Goal: Task Accomplishment & Management: Complete application form

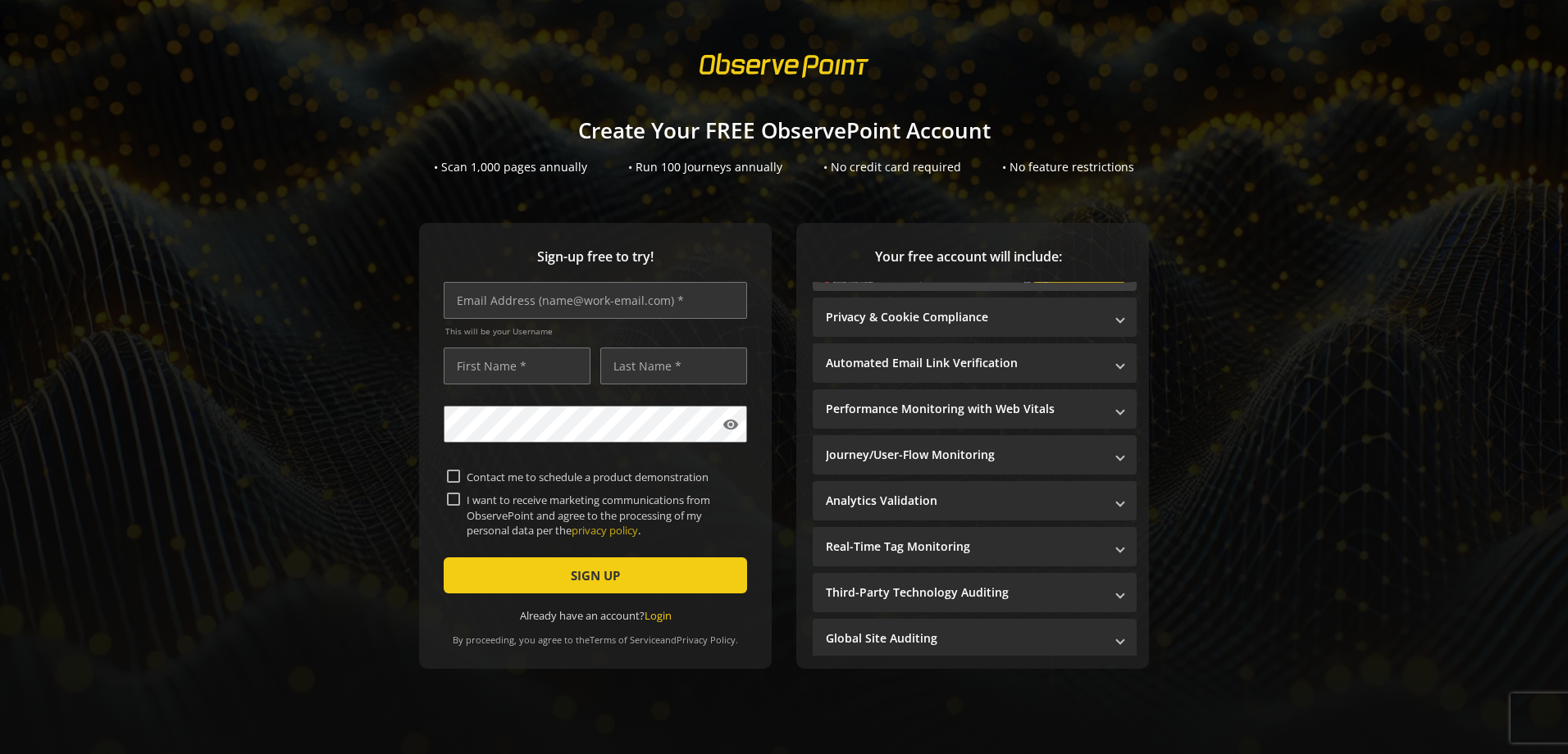
scroll to position [11, 0]
click at [1116, 630] on span at bounding box center [1120, 639] width 7 height 17
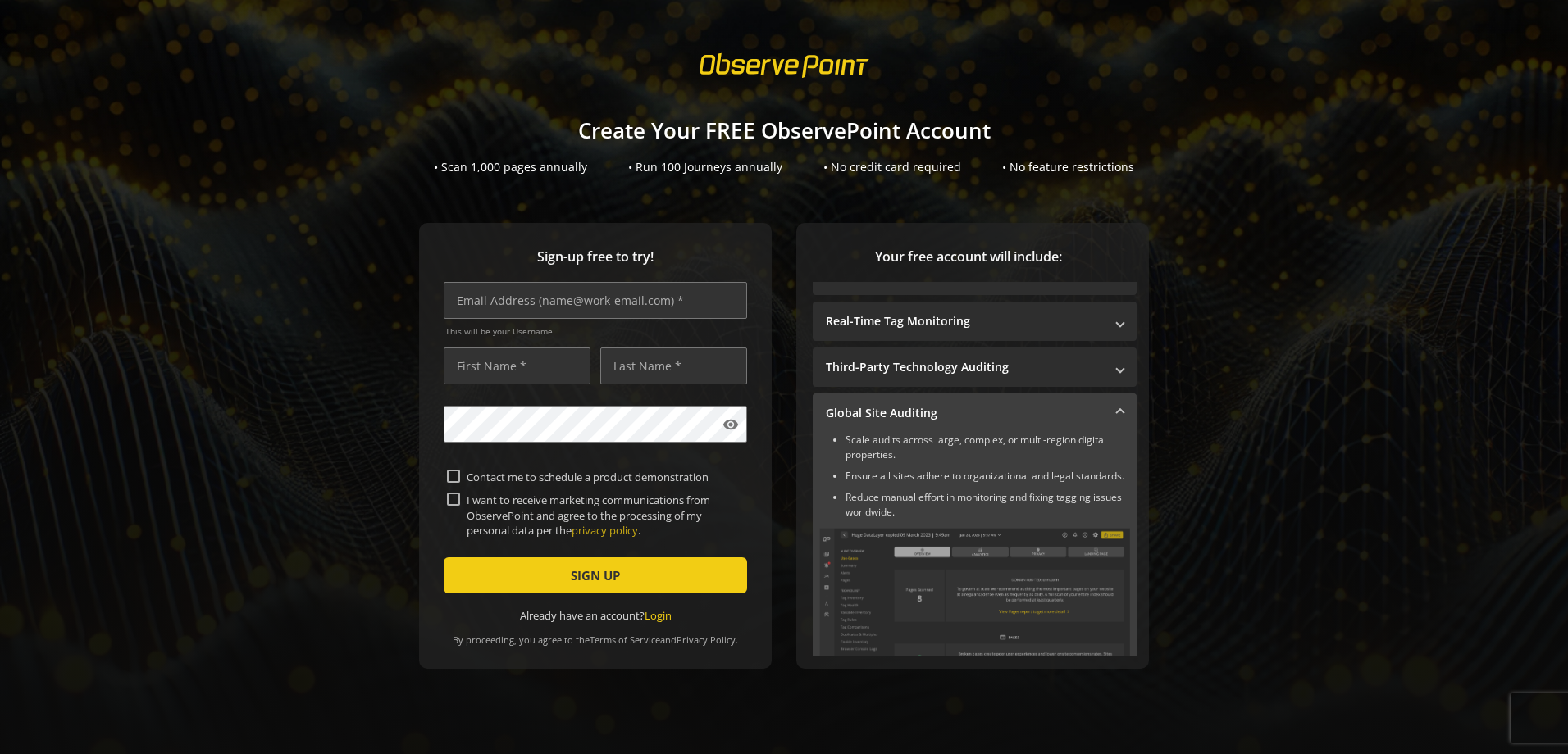
click at [1116, 405] on span at bounding box center [1120, 413] width 7 height 17
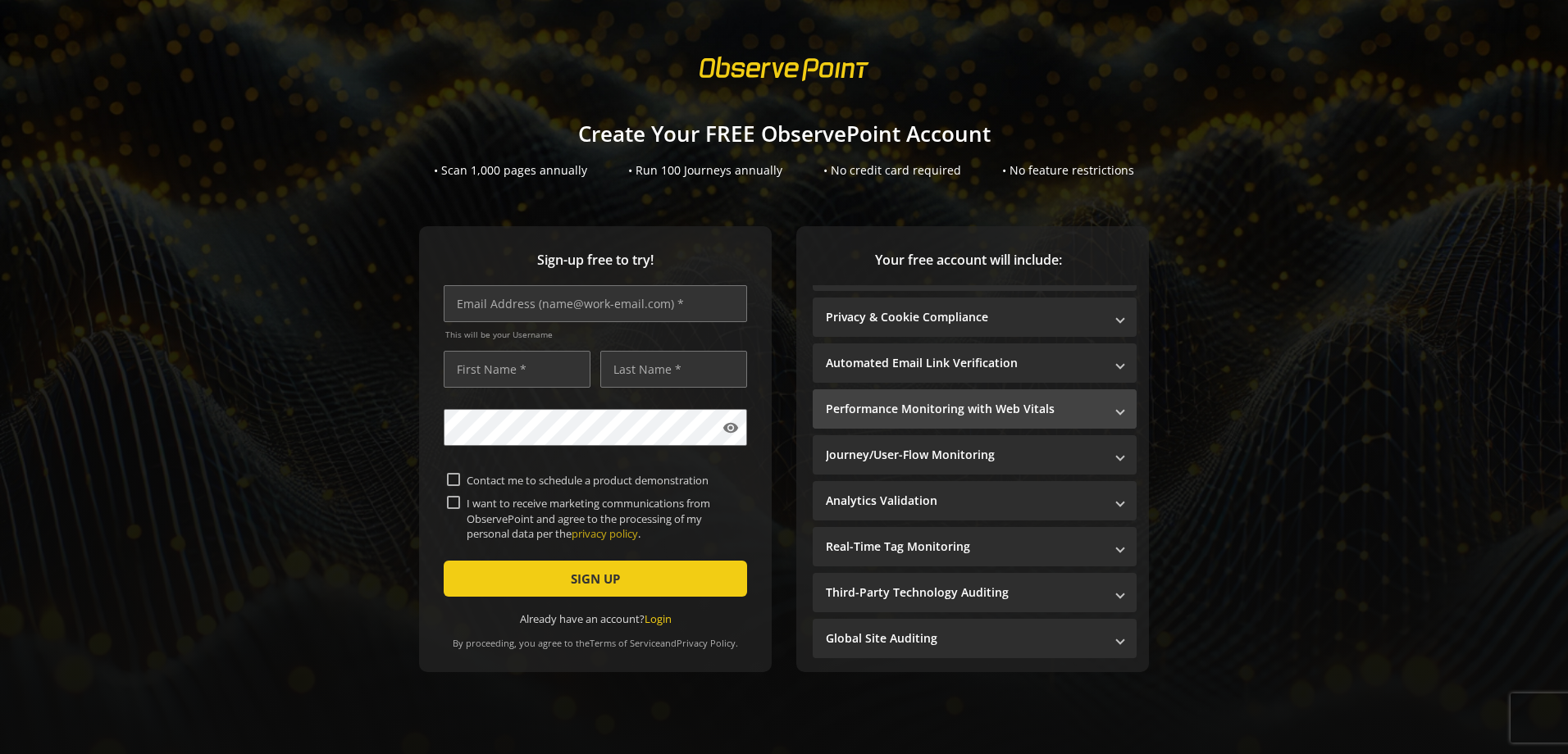
scroll to position [33, 0]
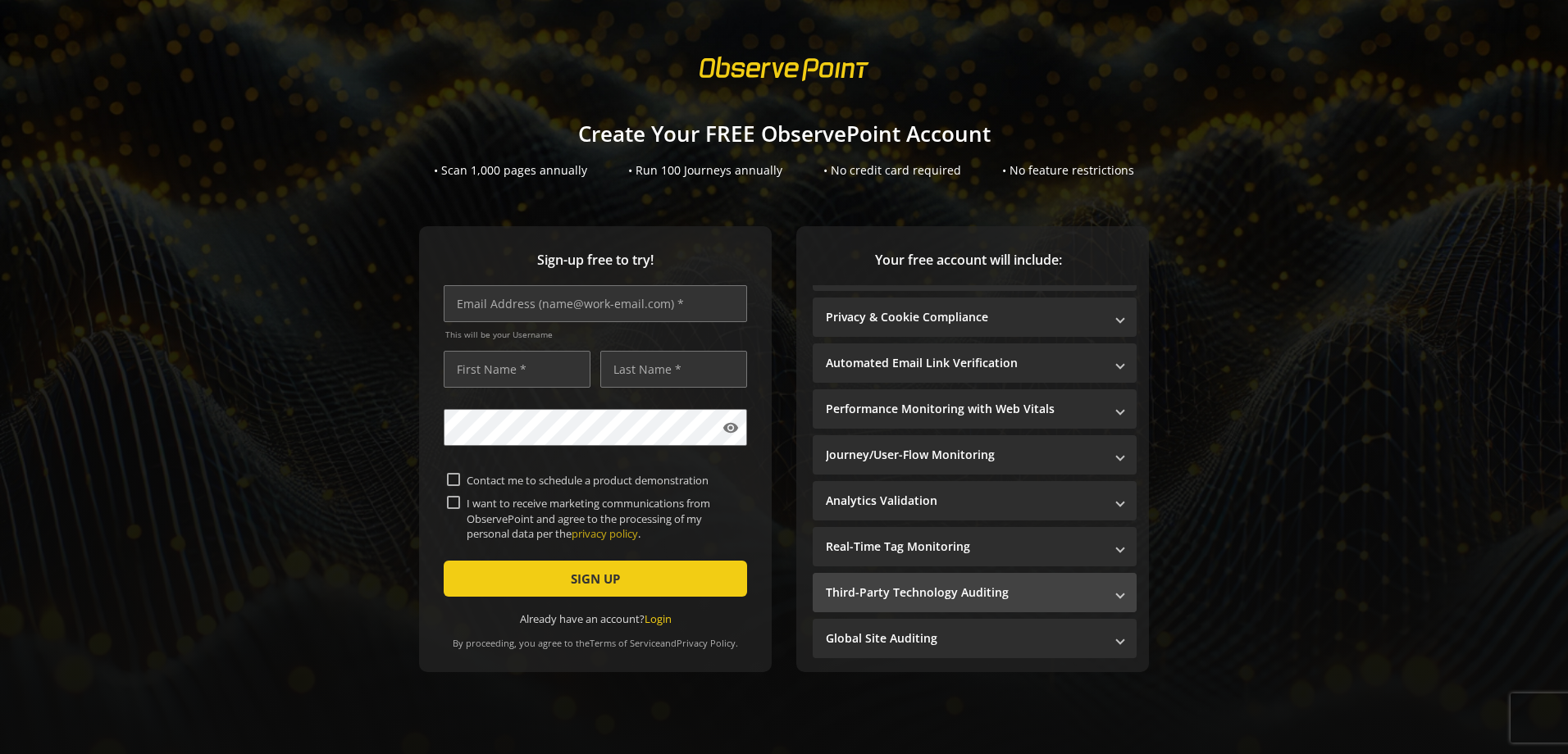
click at [1116, 589] on span at bounding box center [1120, 593] width 7 height 17
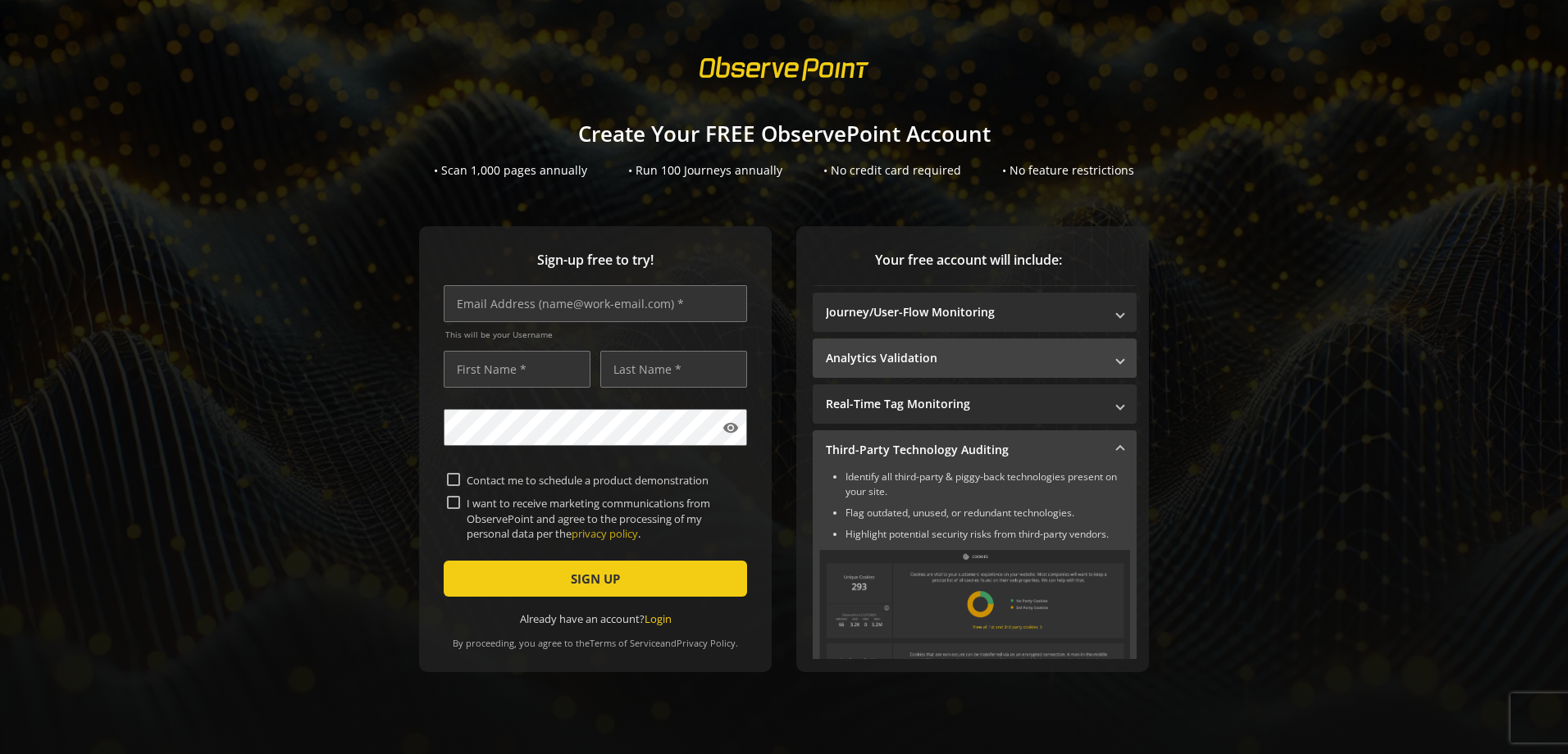
scroll to position [198, 0]
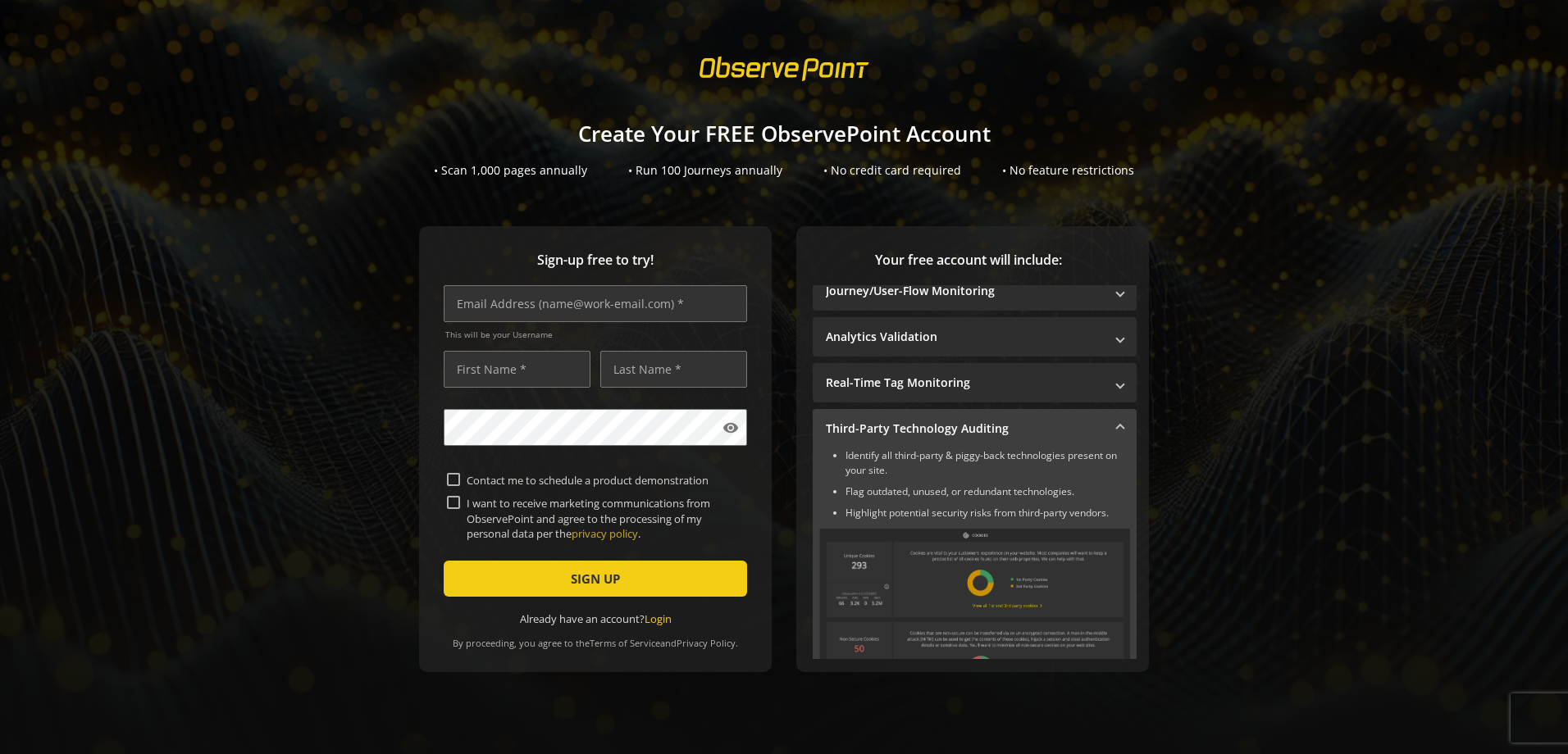
click at [1116, 428] on span at bounding box center [1120, 429] width 7 height 17
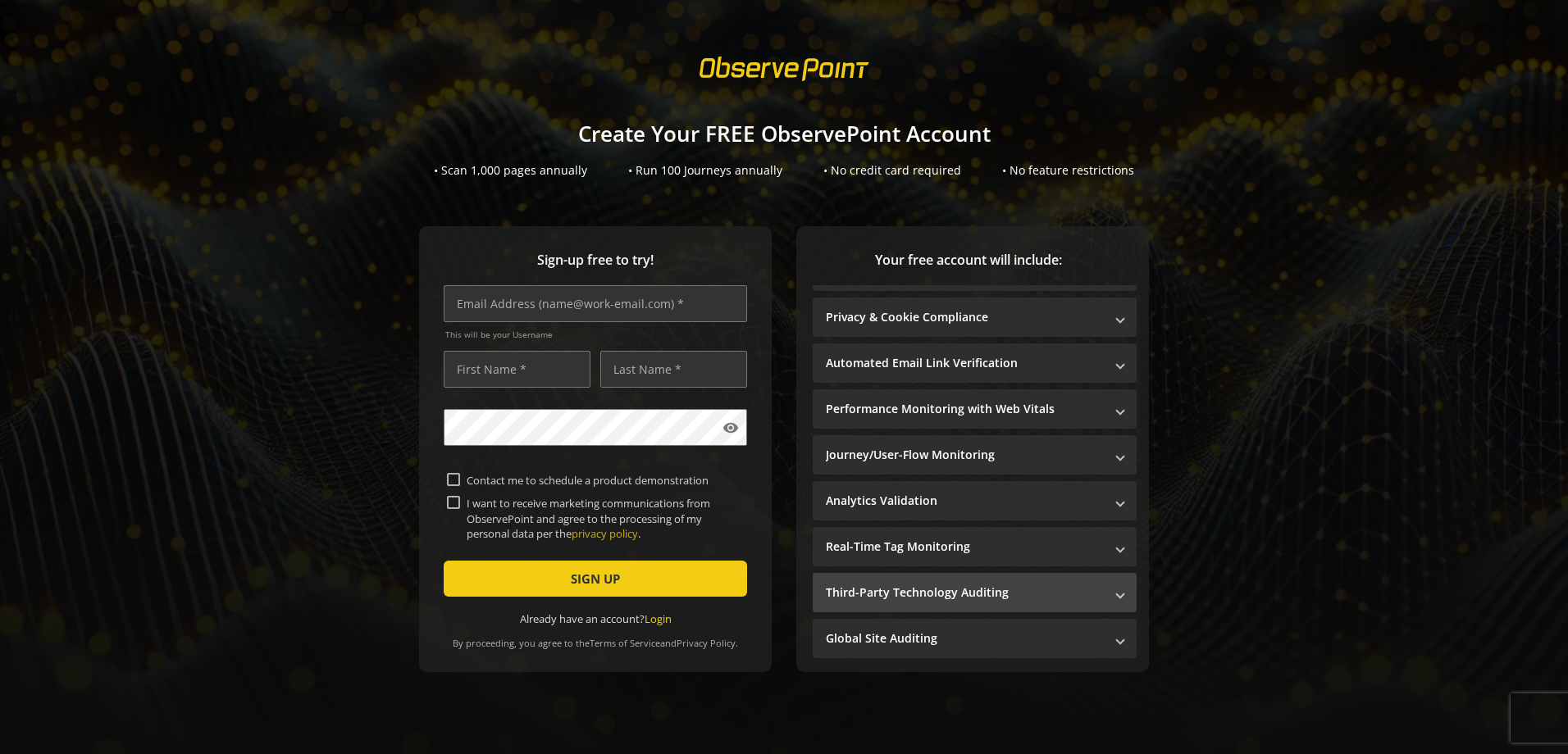
scroll to position [33, 0]
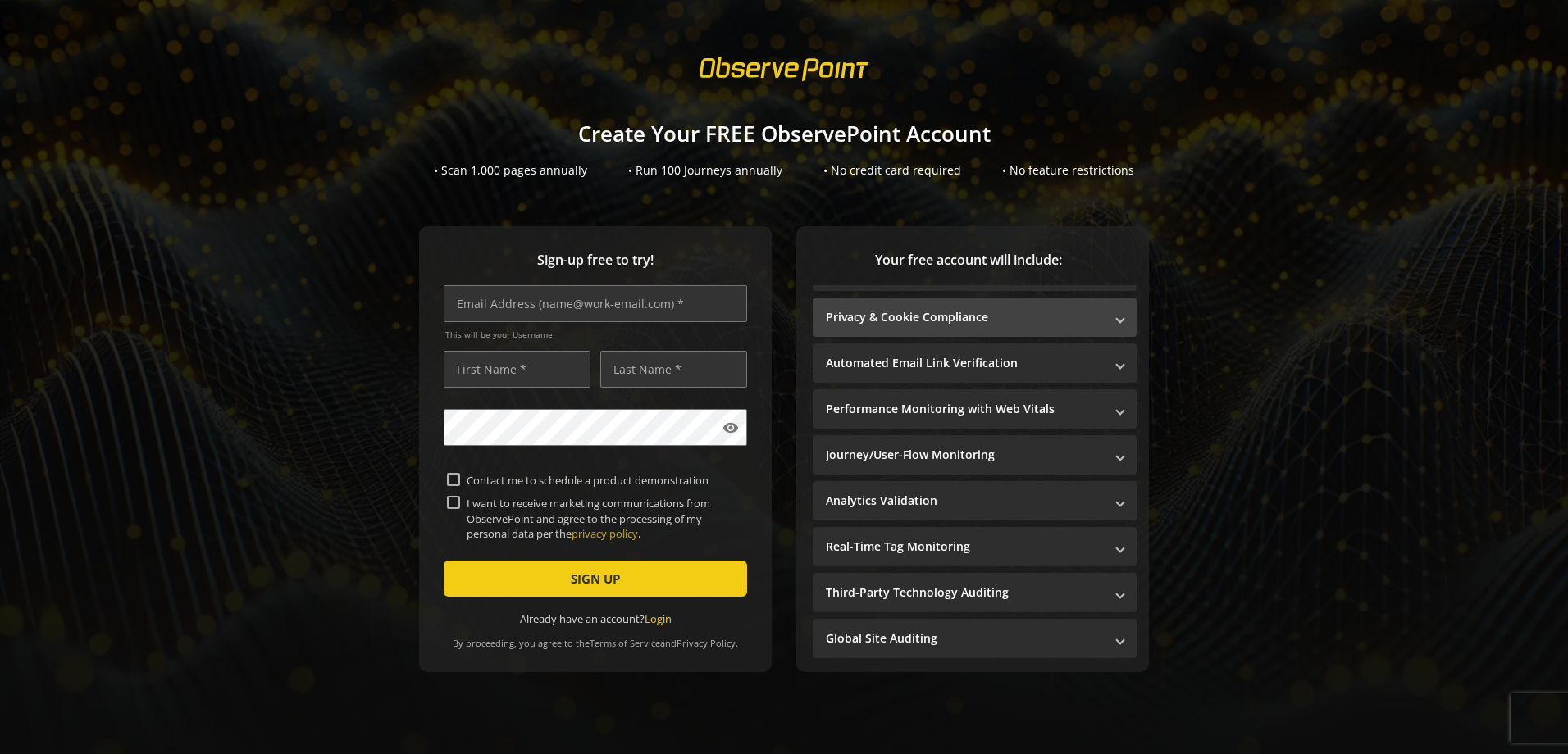
click at [1113, 316] on mat-expansion-panel-header "Privacy & Cookie Compliance" at bounding box center [975, 317] width 324 height 39
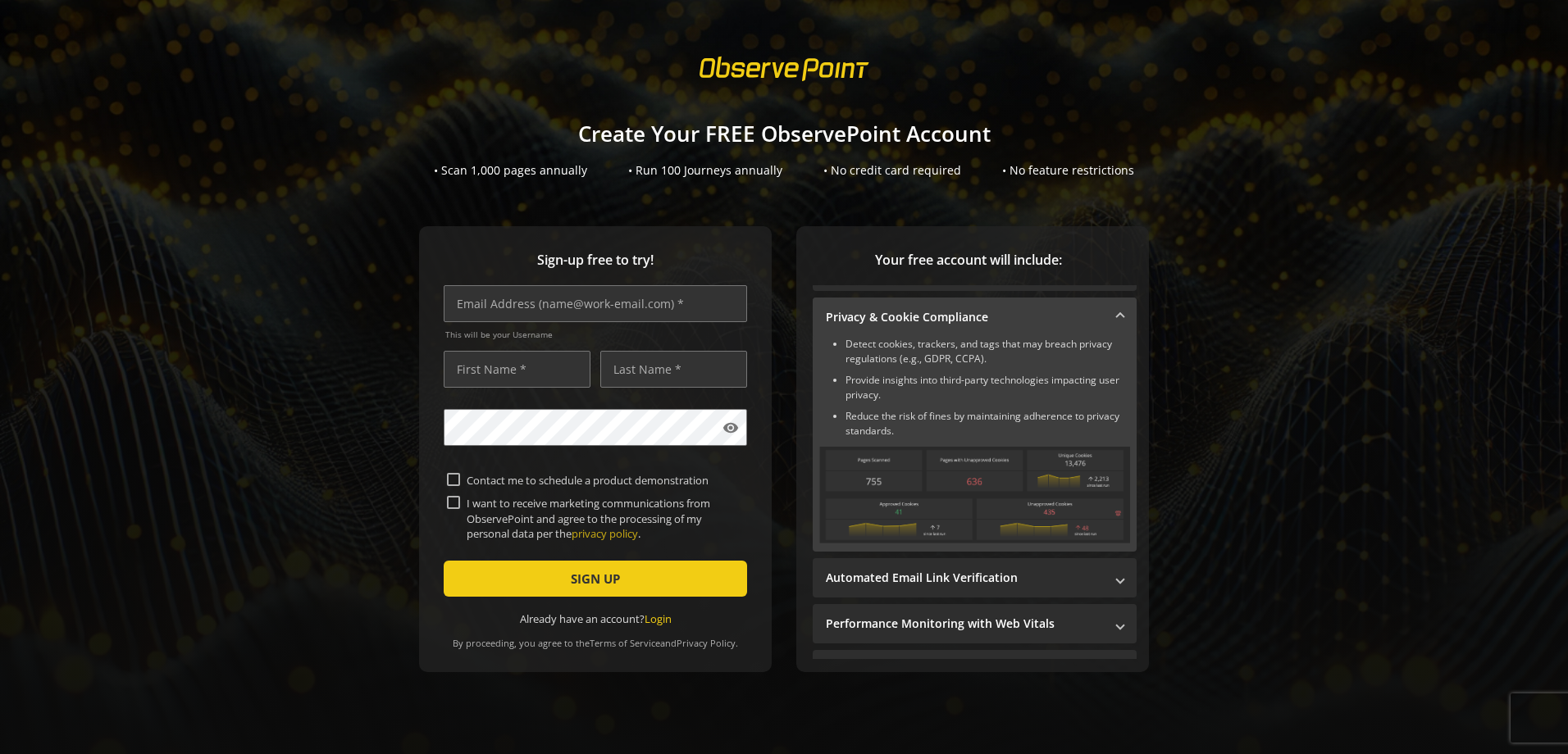
click at [1116, 313] on span at bounding box center [1120, 318] width 7 height 17
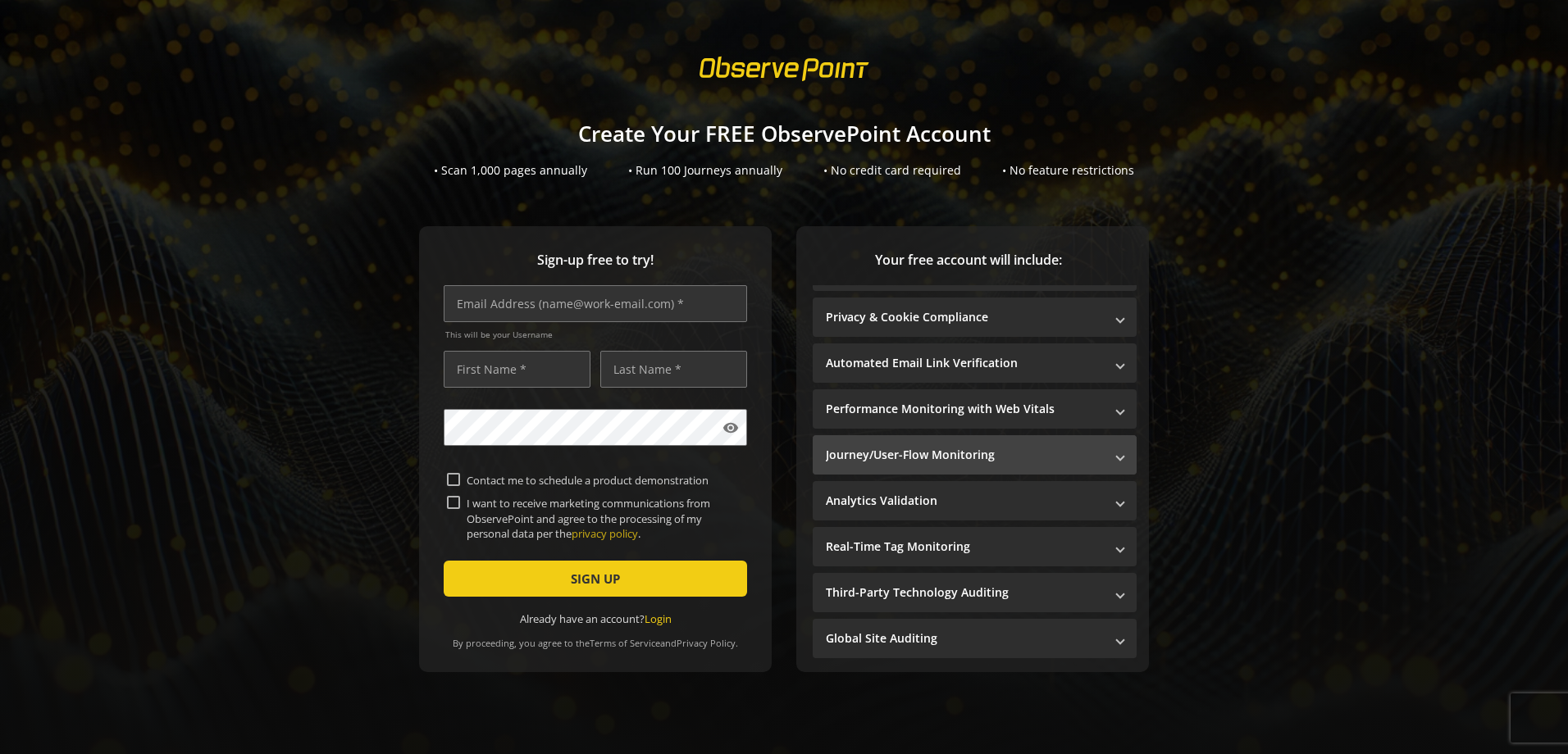
click at [1116, 456] on span at bounding box center [1120, 455] width 7 height 17
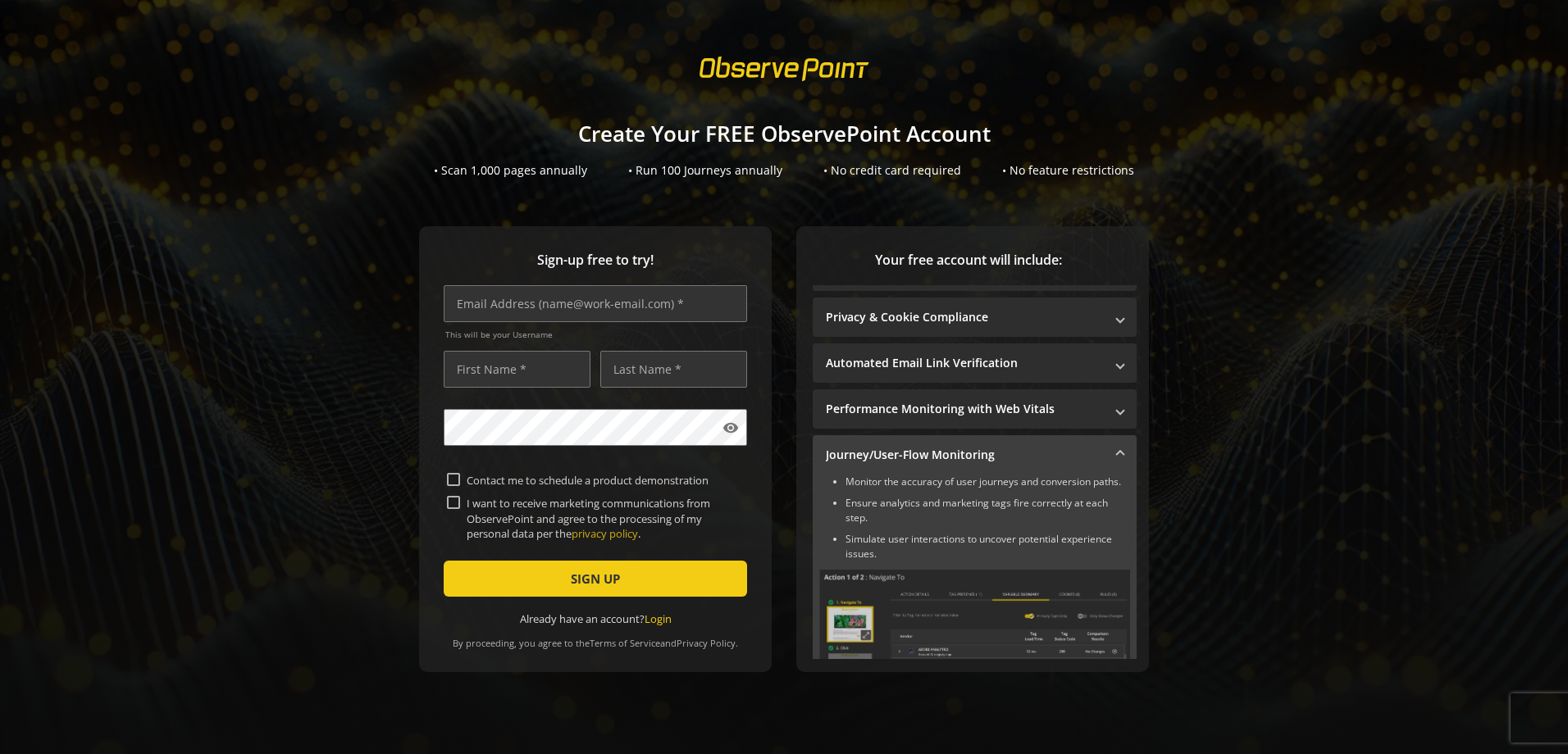
scroll to position [89, 0]
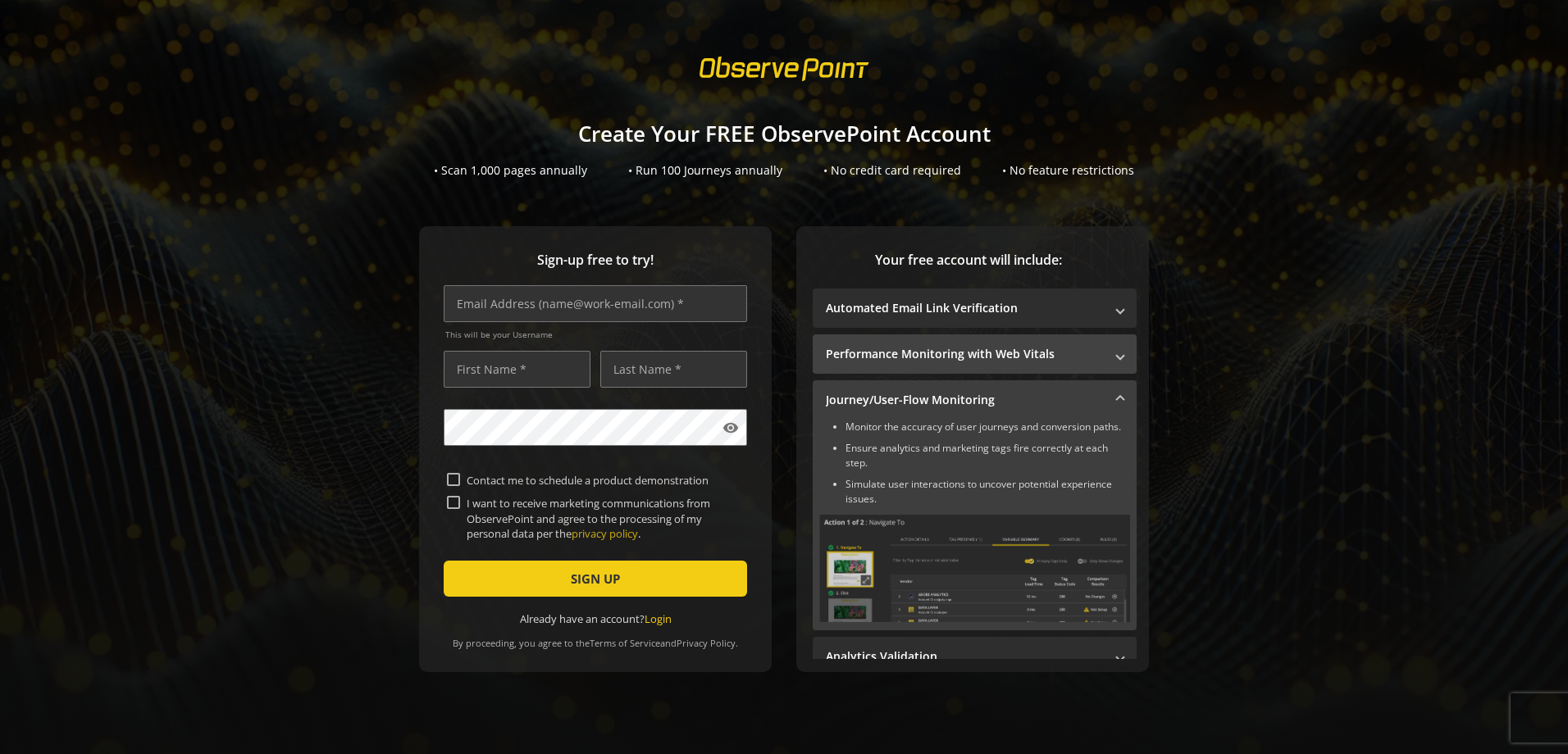
click at [1116, 355] on span at bounding box center [1120, 354] width 7 height 17
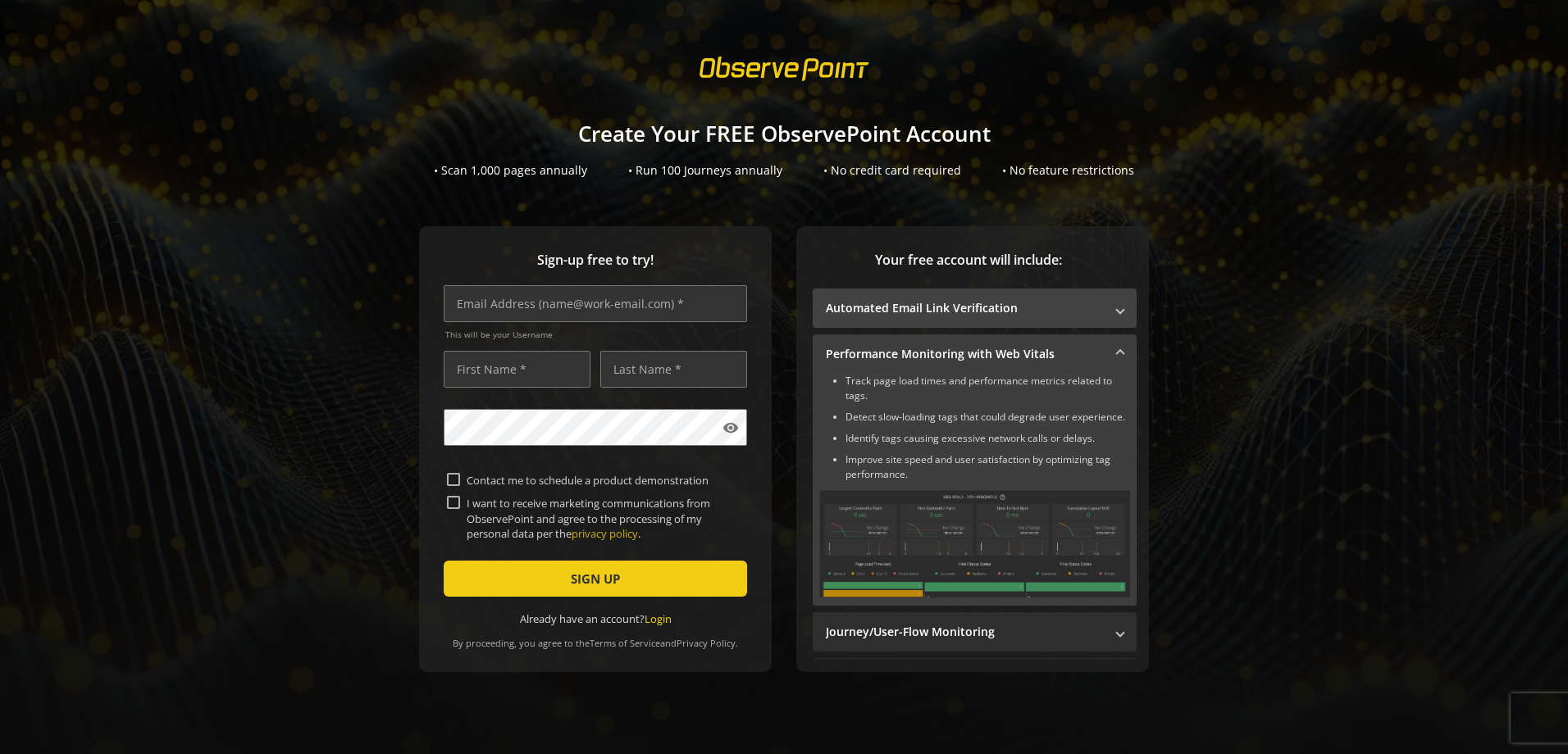
click at [1116, 311] on span at bounding box center [1120, 308] width 7 height 17
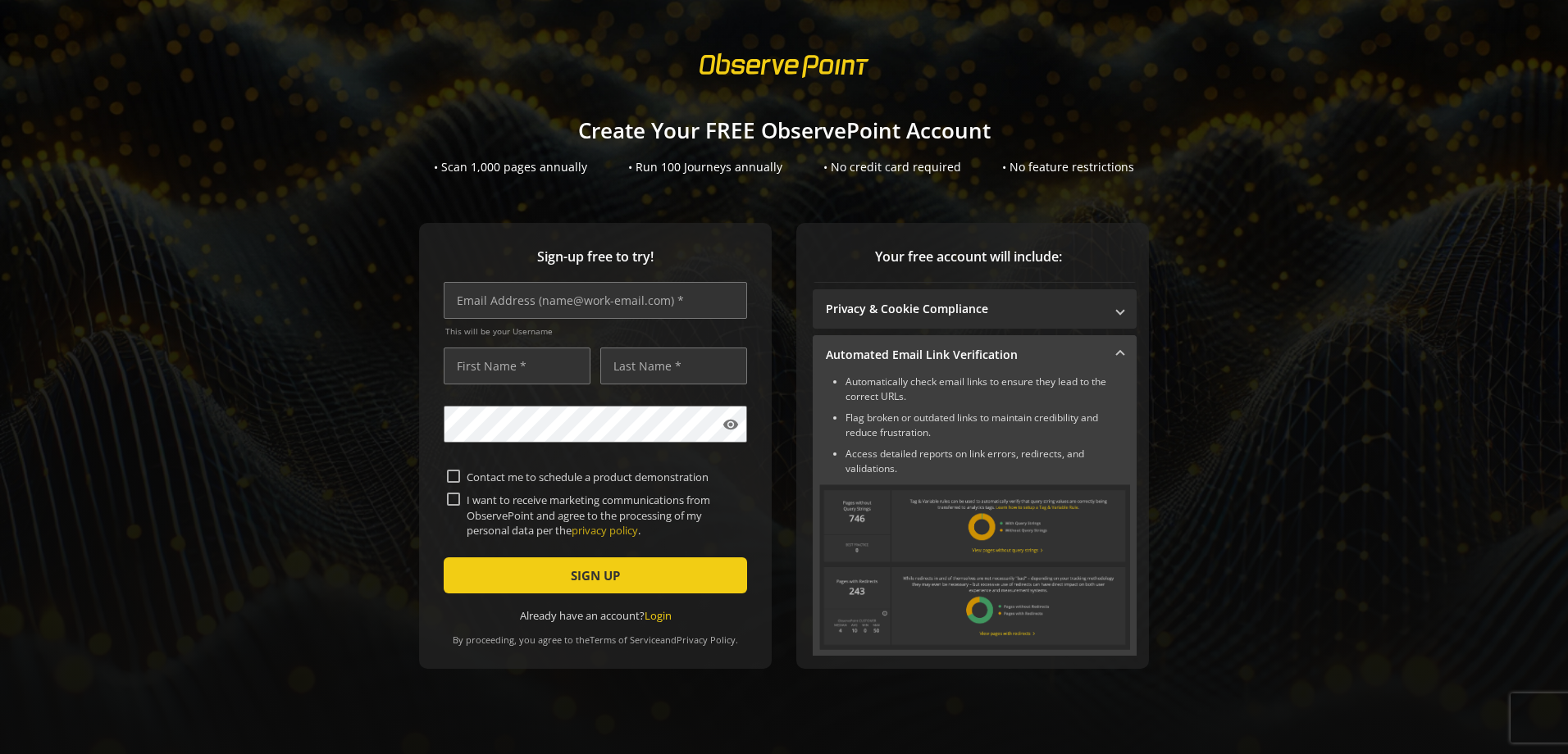
scroll to position [0, 0]
